Goal: Task Accomplishment & Management: Complete application form

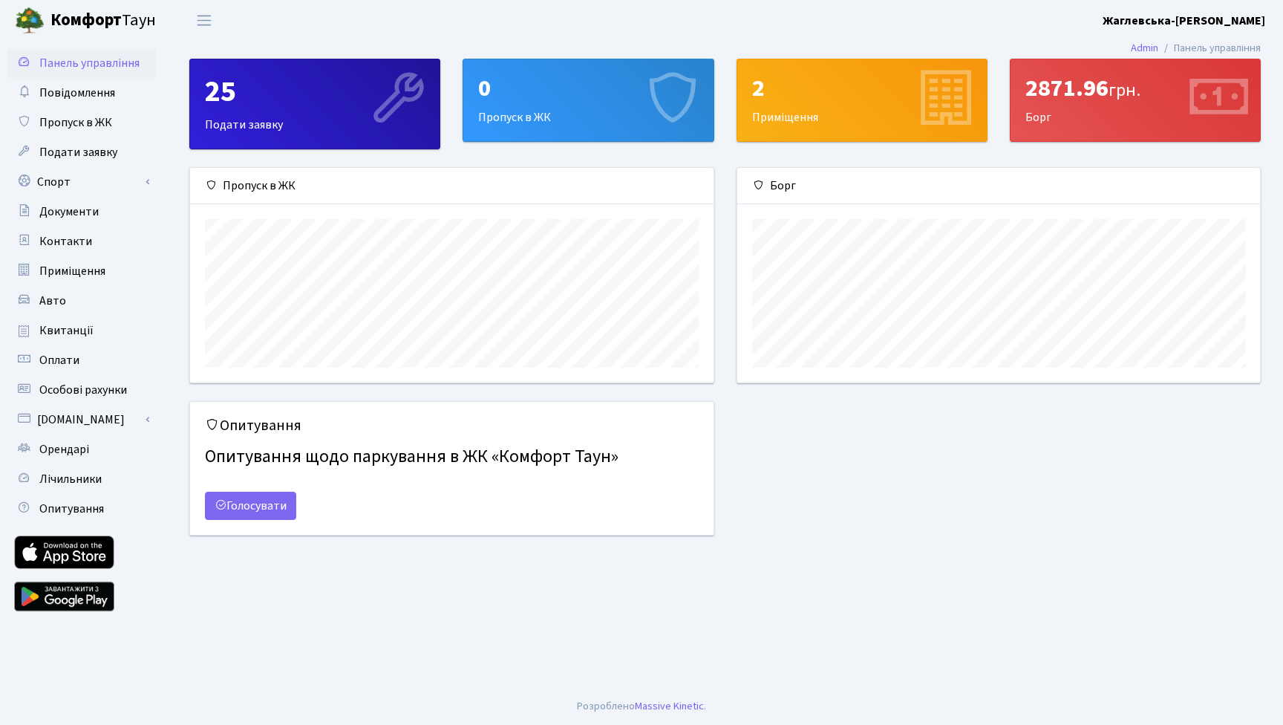
scroll to position [215, 523]
click at [62, 119] on span "Пропуск в ЖК" at bounding box center [75, 122] width 73 height 16
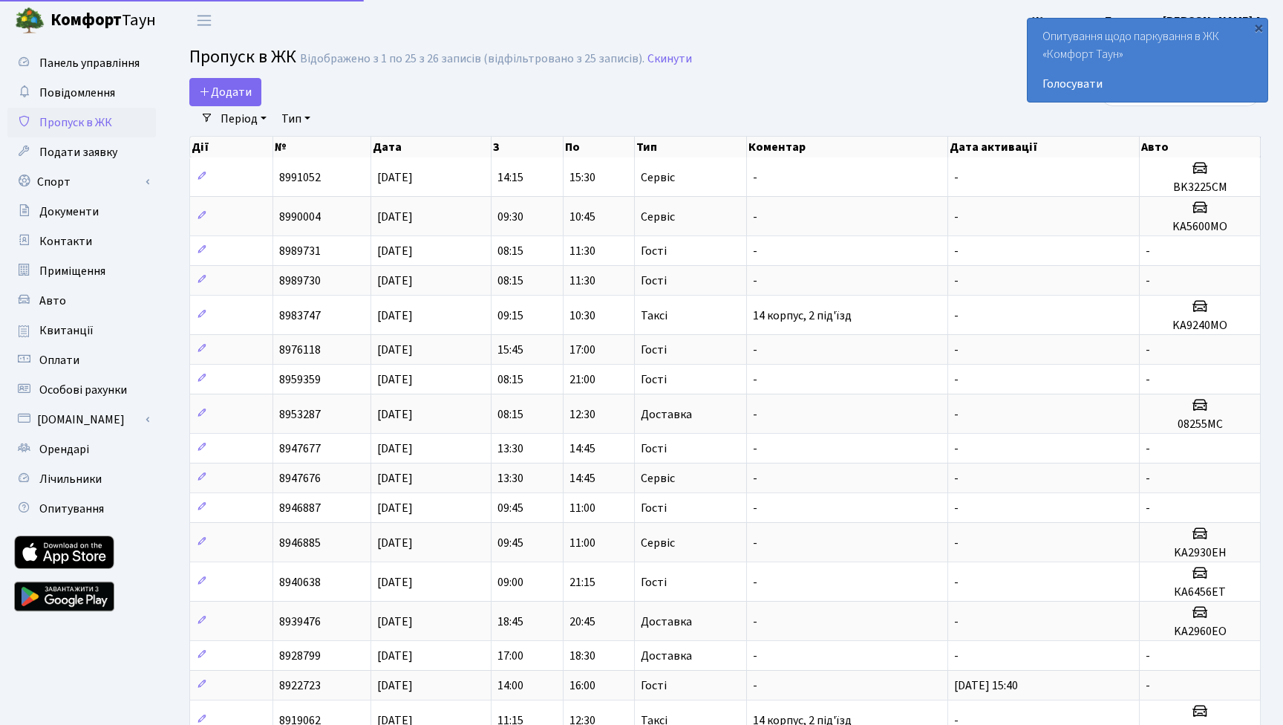
select select "25"
click at [248, 100] on span "Додати" at bounding box center [225, 92] width 53 height 16
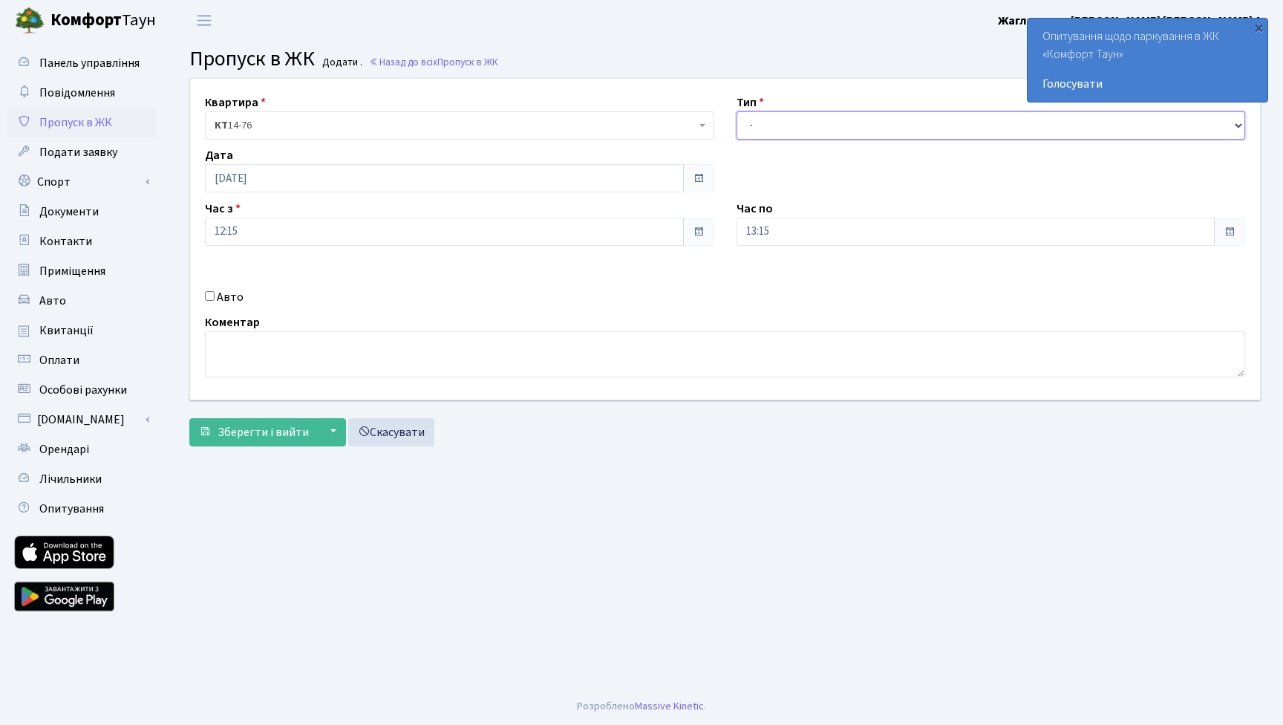
select select "1"
click at [631, 244] on input "12:15" at bounding box center [444, 232] width 479 height 28
click at [247, 285] on icon at bounding box center [246, 283] width 40 height 40
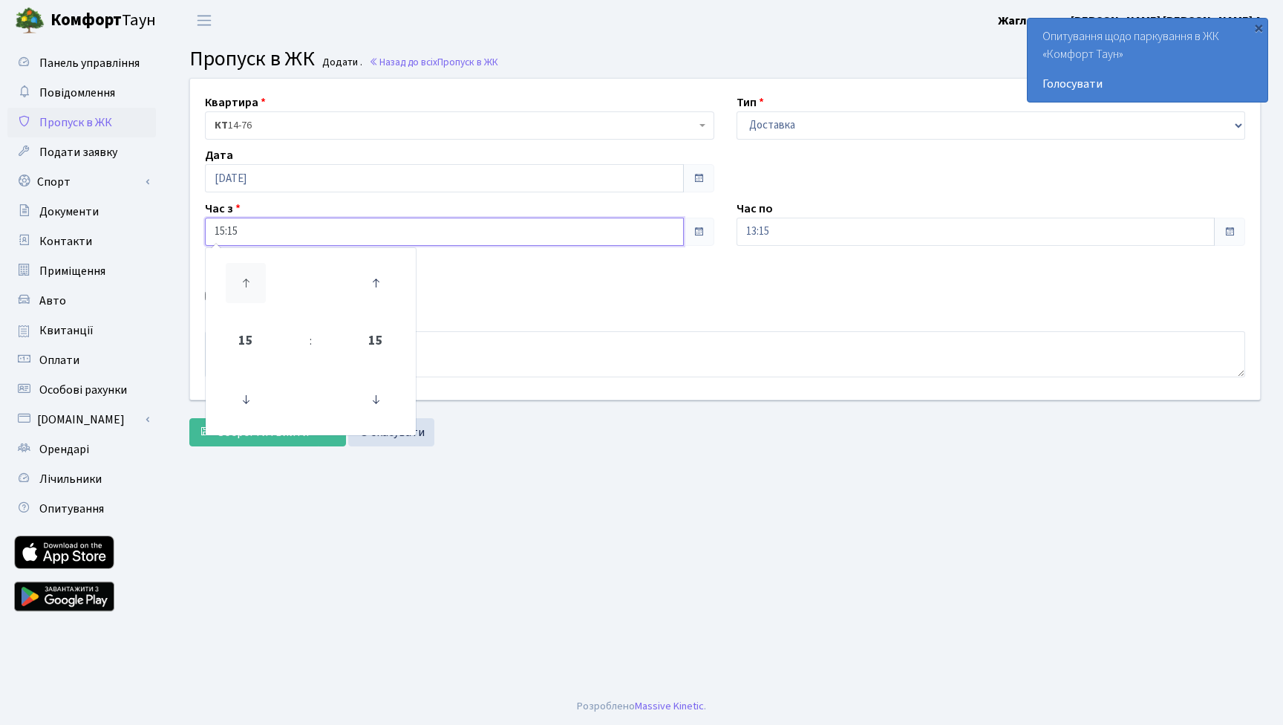
click at [247, 285] on icon at bounding box center [246, 283] width 40 height 40
click at [243, 281] on icon at bounding box center [246, 283] width 40 height 40
type input "17:15"
click at [554, 467] on main "Admin Пропуск в ЖК Додати Пропуск в ЖК Додати . Назад до всіх Пропуск в ЖК Квар…" at bounding box center [725, 364] width 1116 height 647
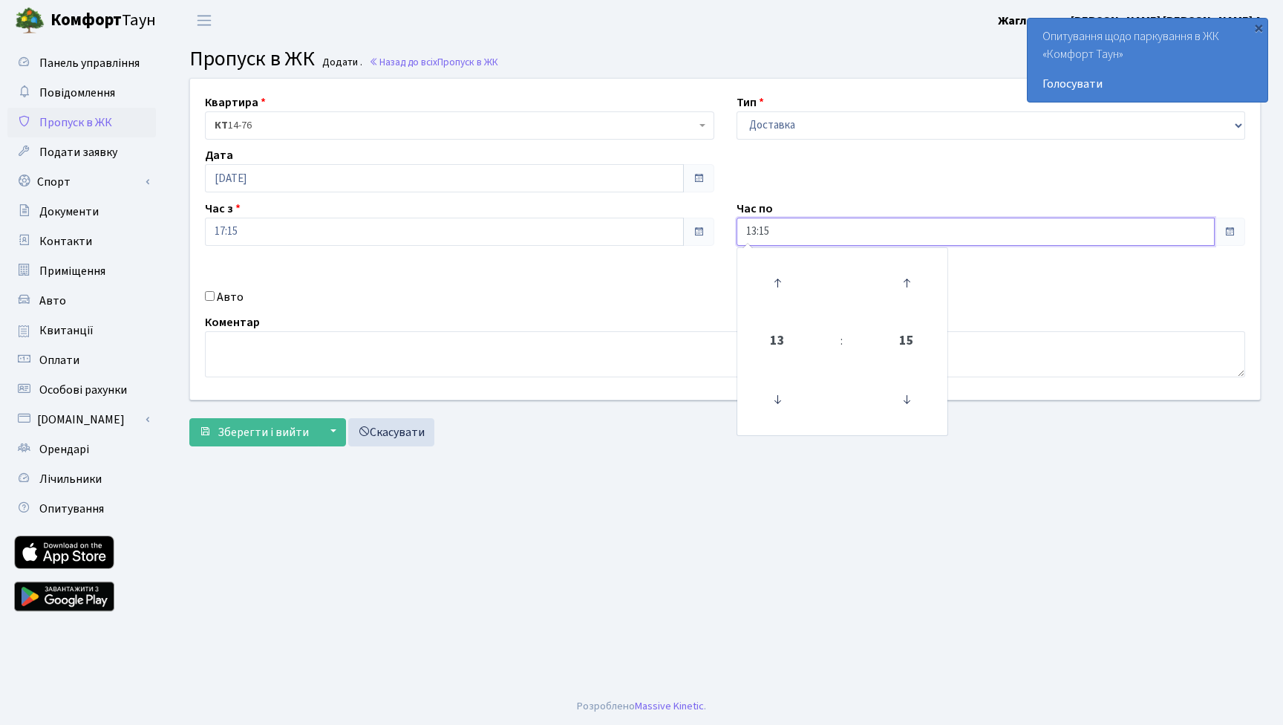
click at [817, 239] on input "13:15" at bounding box center [976, 232] width 479 height 28
click at [770, 280] on icon at bounding box center [778, 283] width 40 height 40
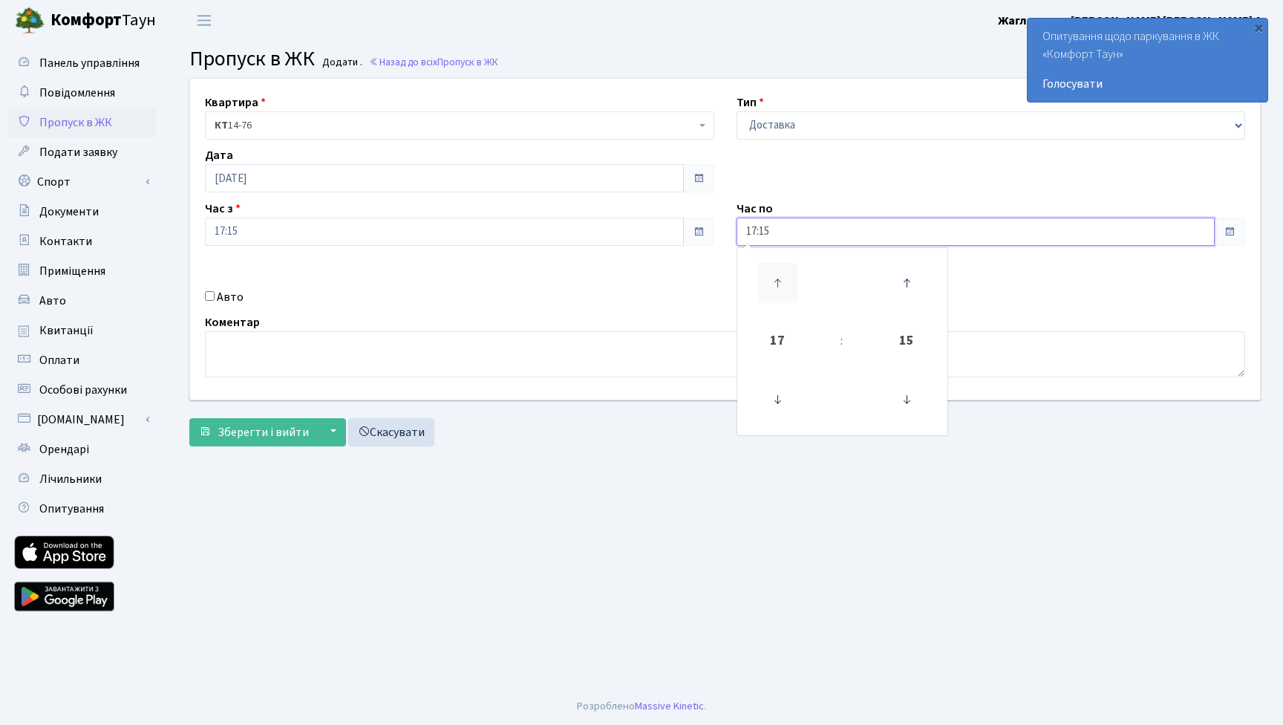
click at [770, 280] on icon at bounding box center [778, 283] width 40 height 40
click at [909, 284] on icon at bounding box center [907, 283] width 40 height 40
type input "18:45"
click at [659, 545] on main "Admin Пропуск в ЖК Додати Пропуск в ЖК Додати . Назад до всіх Пропуск в ЖК Квар…" at bounding box center [725, 364] width 1116 height 647
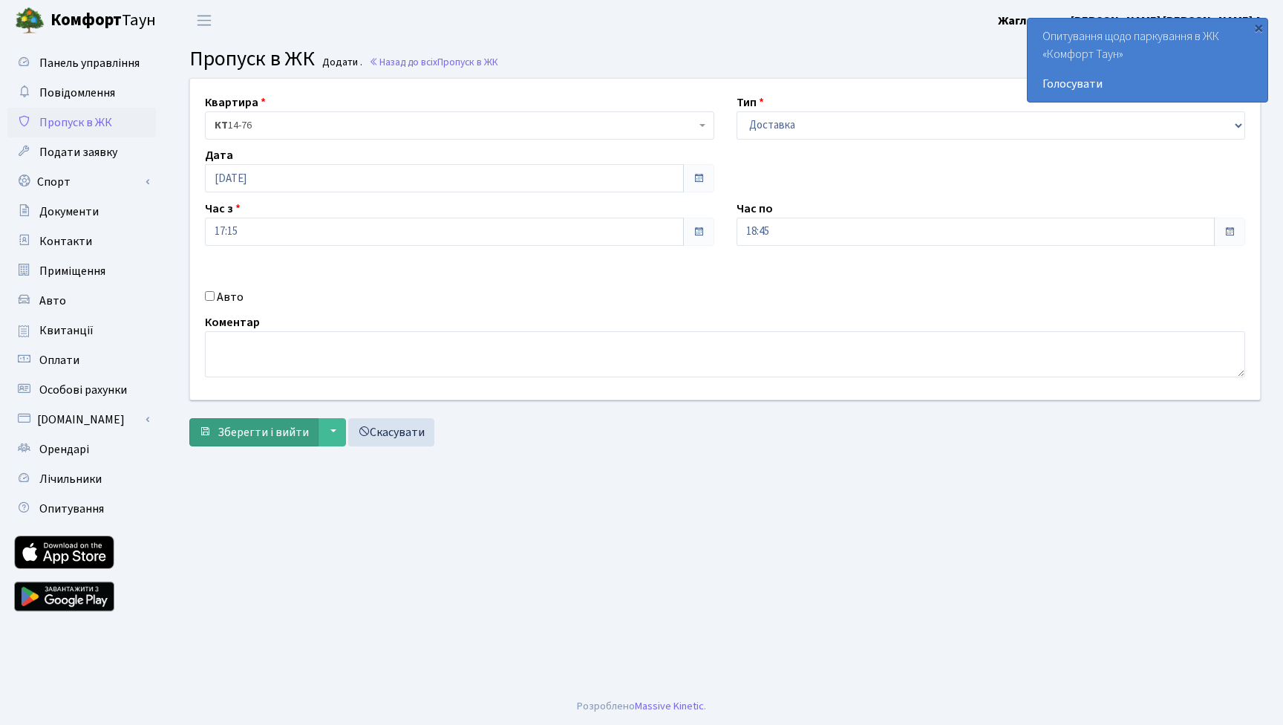
click at [255, 431] on span "Зберегти і вийти" at bounding box center [263, 432] width 91 height 16
